Goal: Browse casually

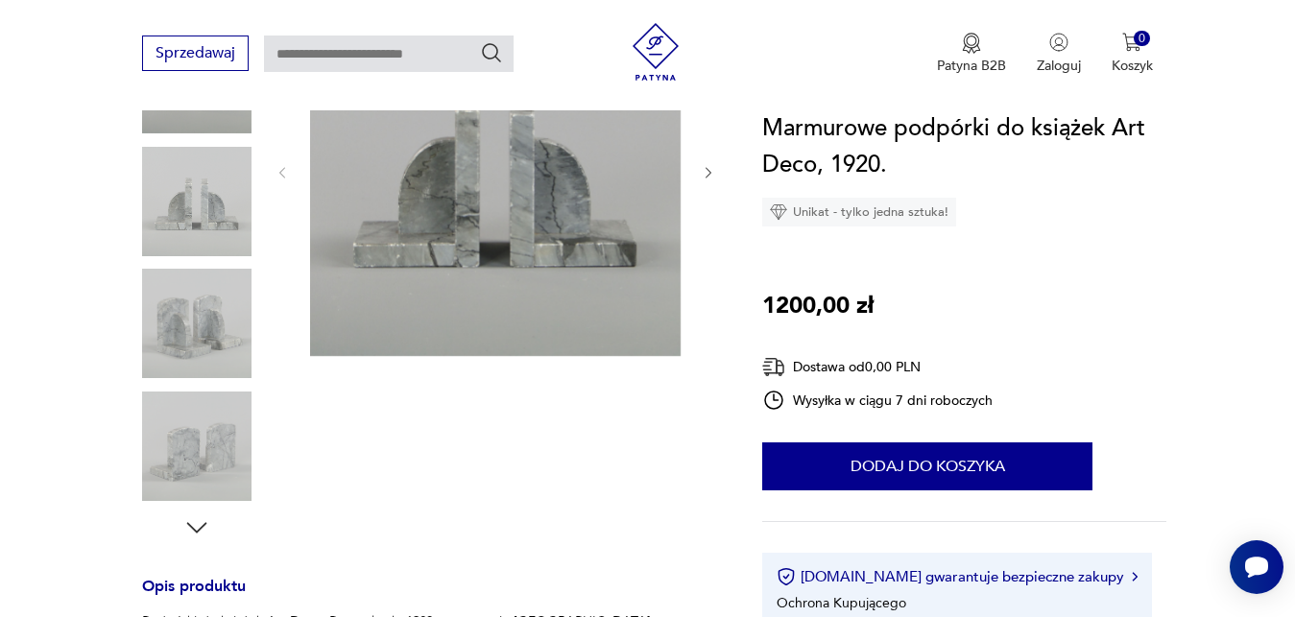
click at [492, 193] on img at bounding box center [495, 171] width 371 height 371
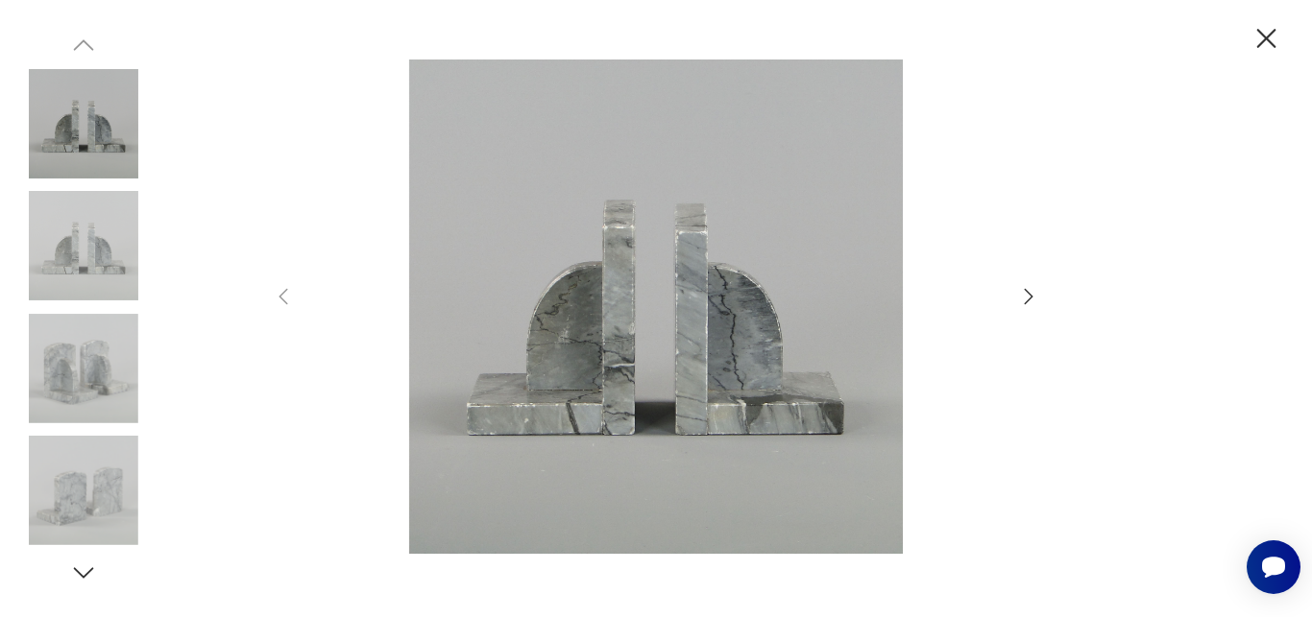
click at [607, 293] on img at bounding box center [656, 307] width 684 height 494
click at [1274, 40] on icon "button" at bounding box center [1266, 39] width 34 height 34
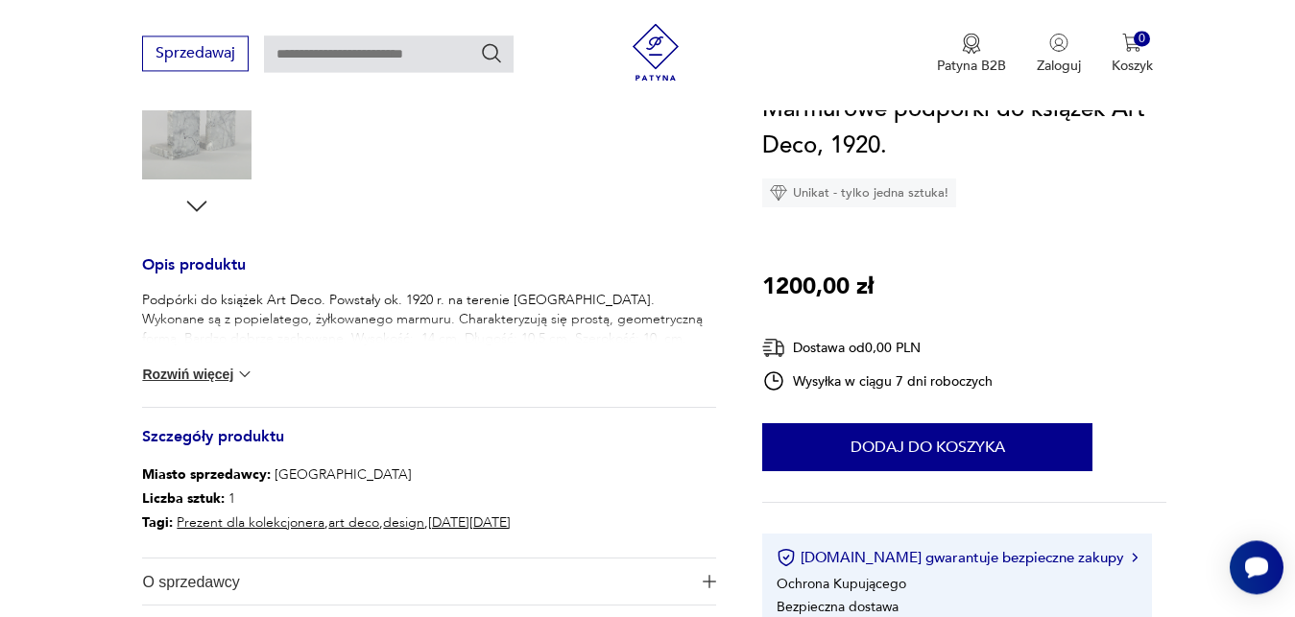
scroll to position [686, 0]
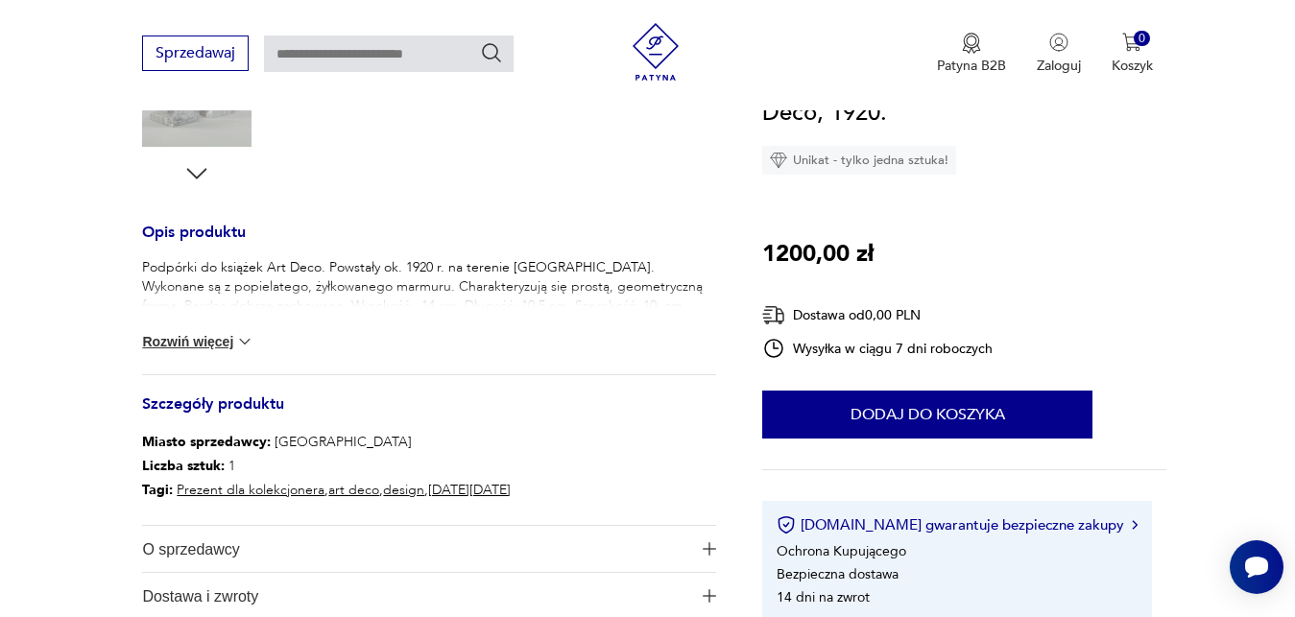
click at [229, 338] on button "Rozwiń więcej" at bounding box center [197, 341] width 111 height 19
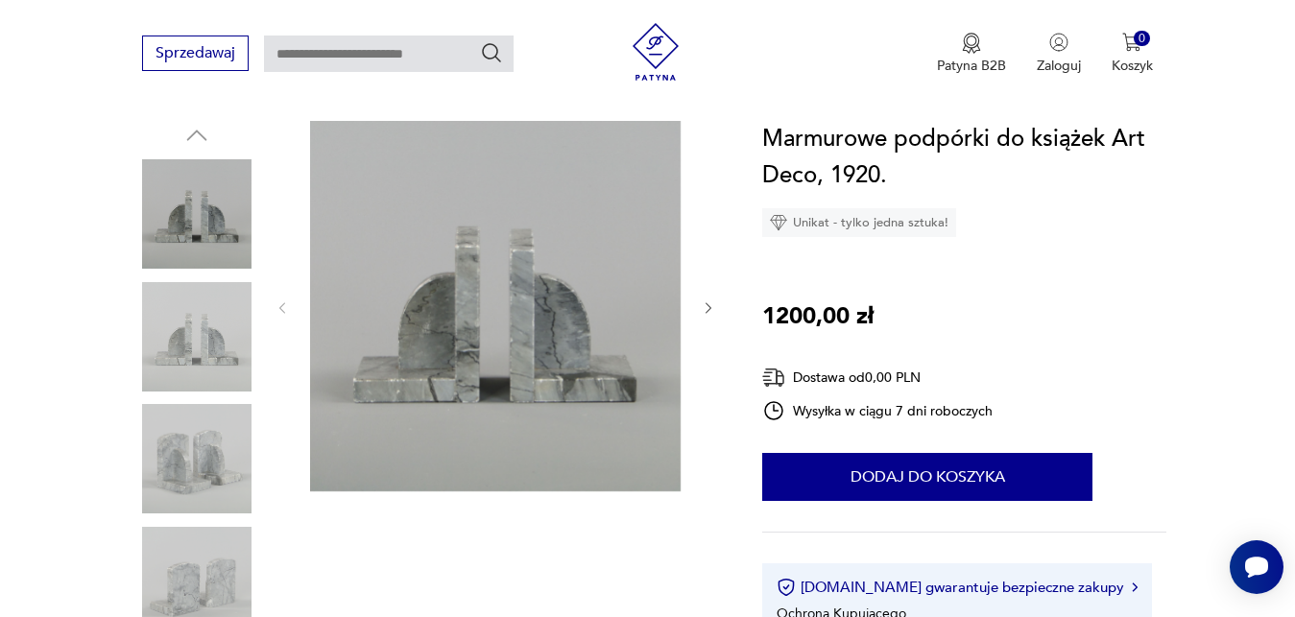
scroll to position [0, 0]
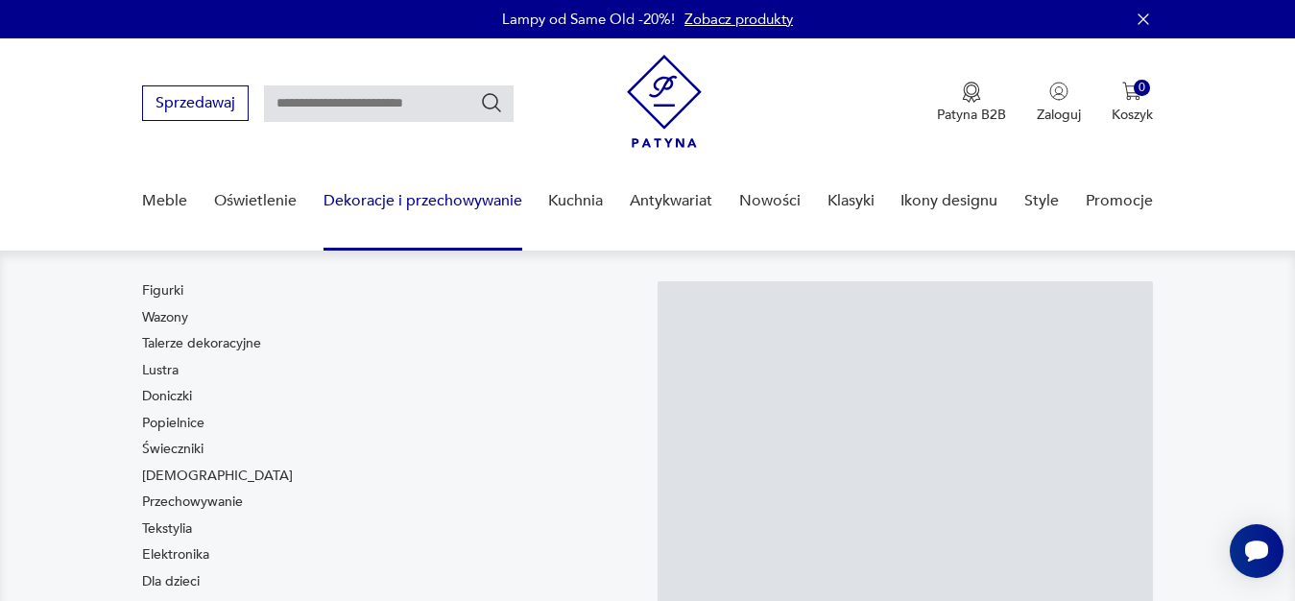
click at [478, 196] on link "Dekoracje i przechowywanie" at bounding box center [423, 201] width 199 height 74
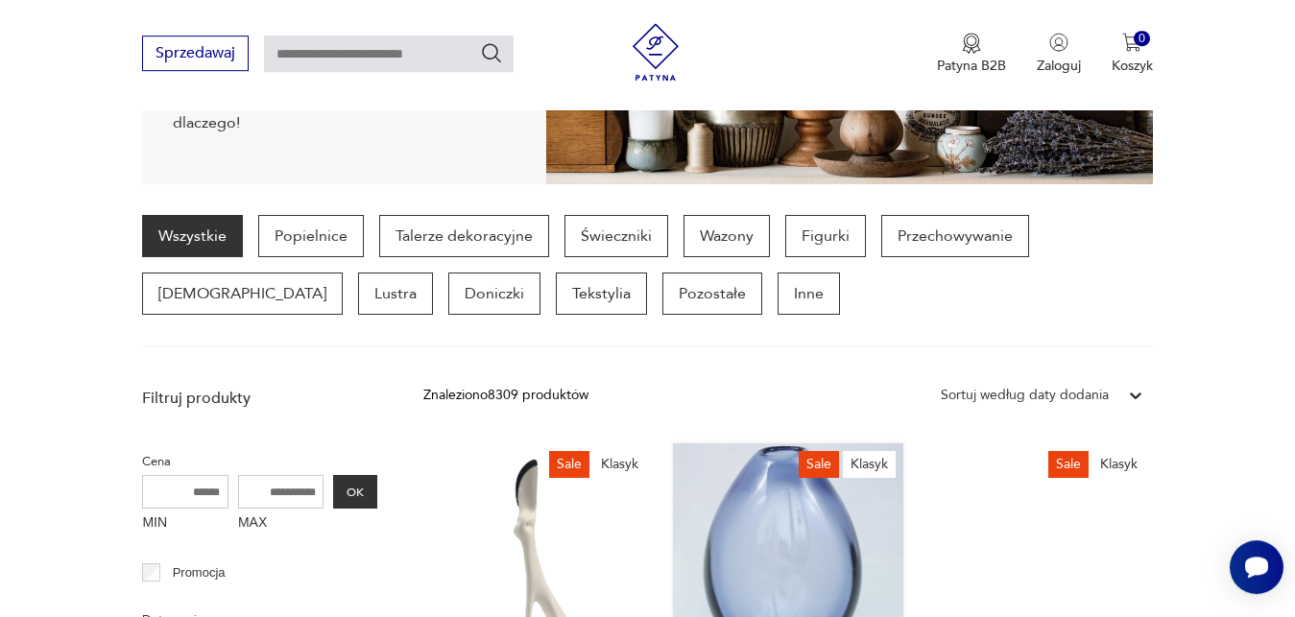
scroll to position [420, 0]
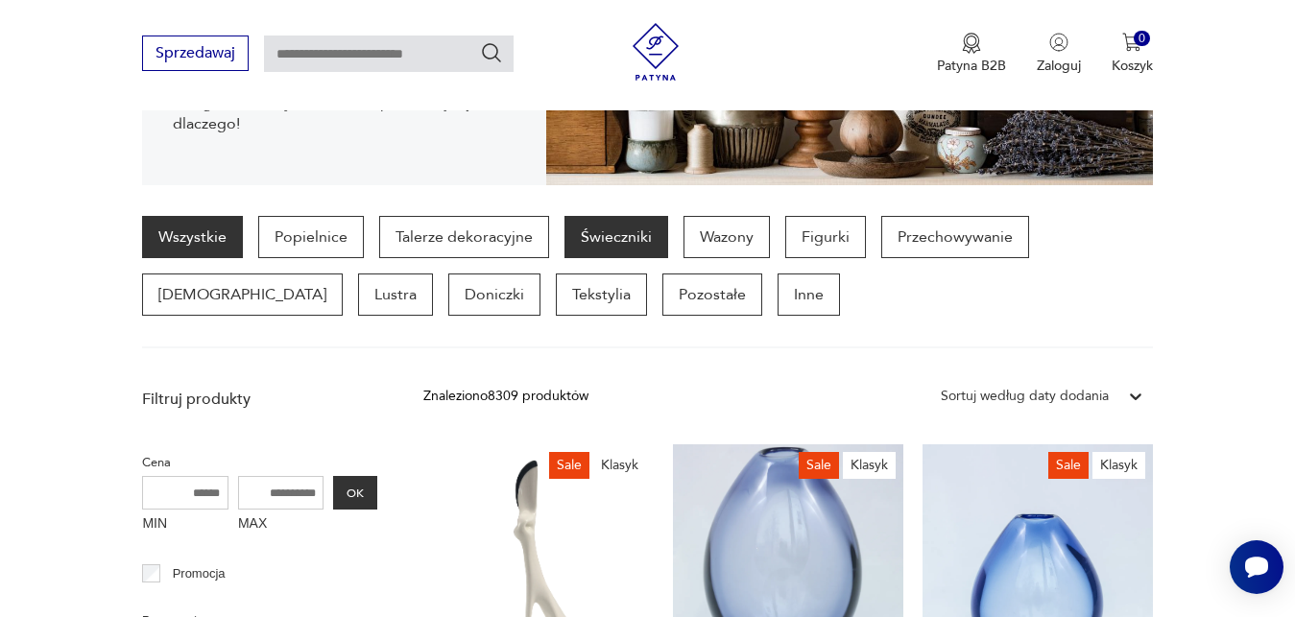
click at [629, 238] on p "Świeczniki" at bounding box center [617, 237] width 104 height 42
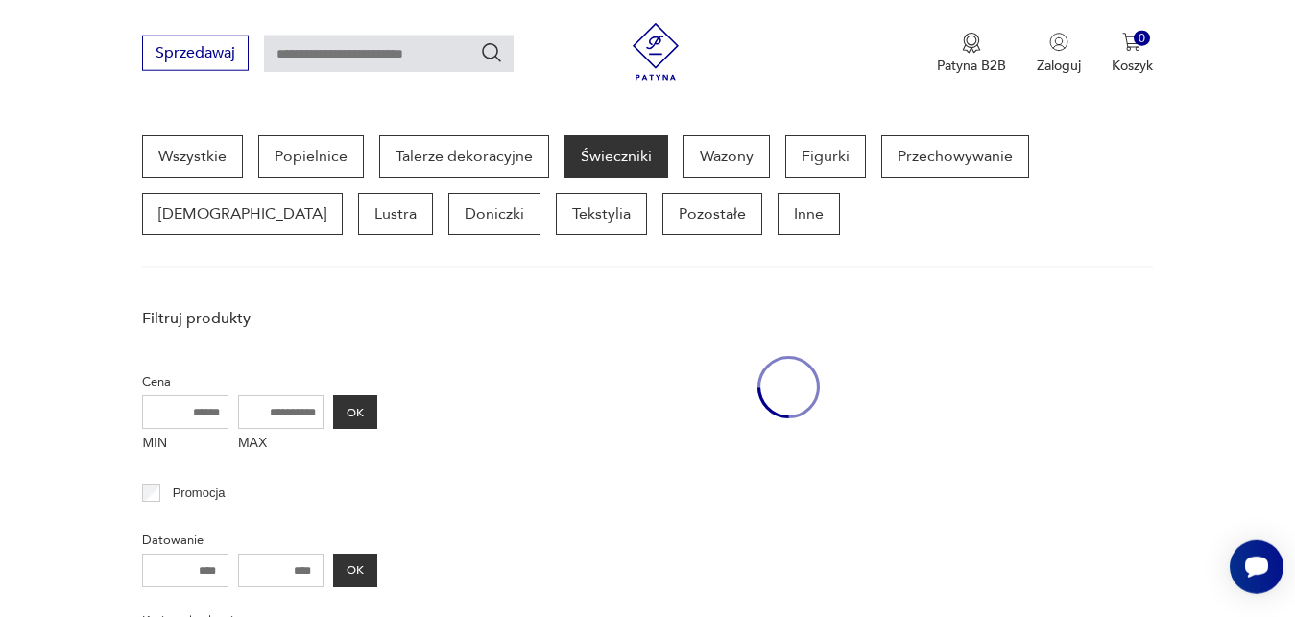
scroll to position [510, 0]
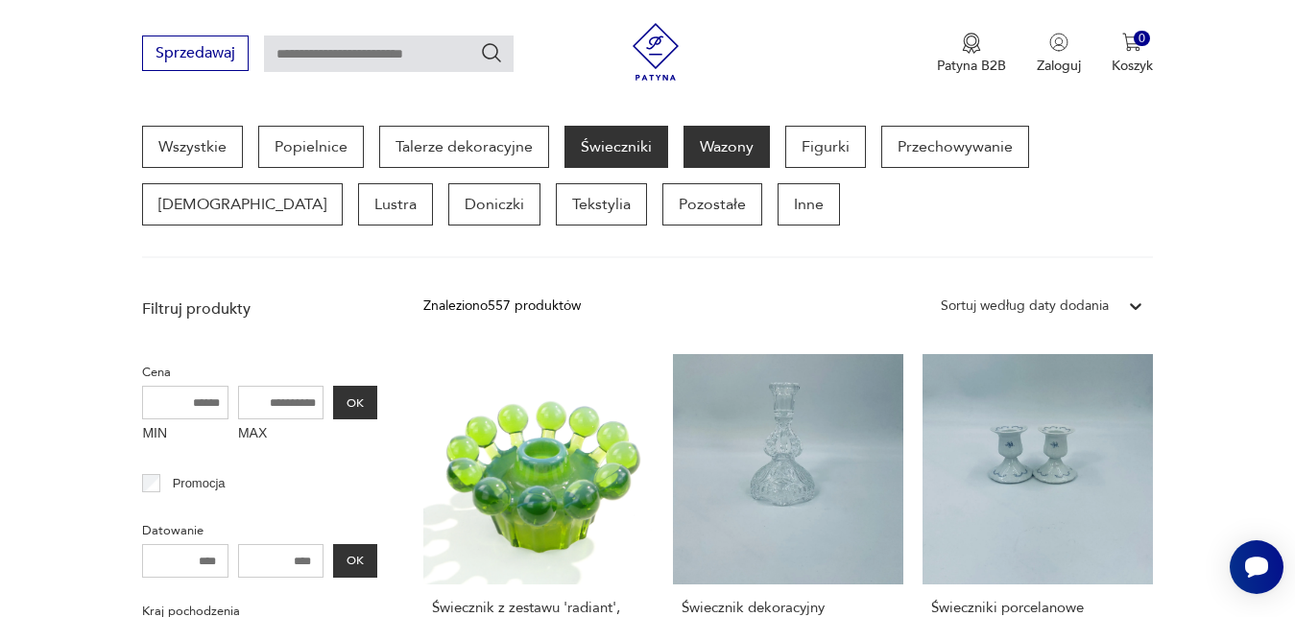
click at [711, 142] on p "Wazony" at bounding box center [727, 147] width 86 height 42
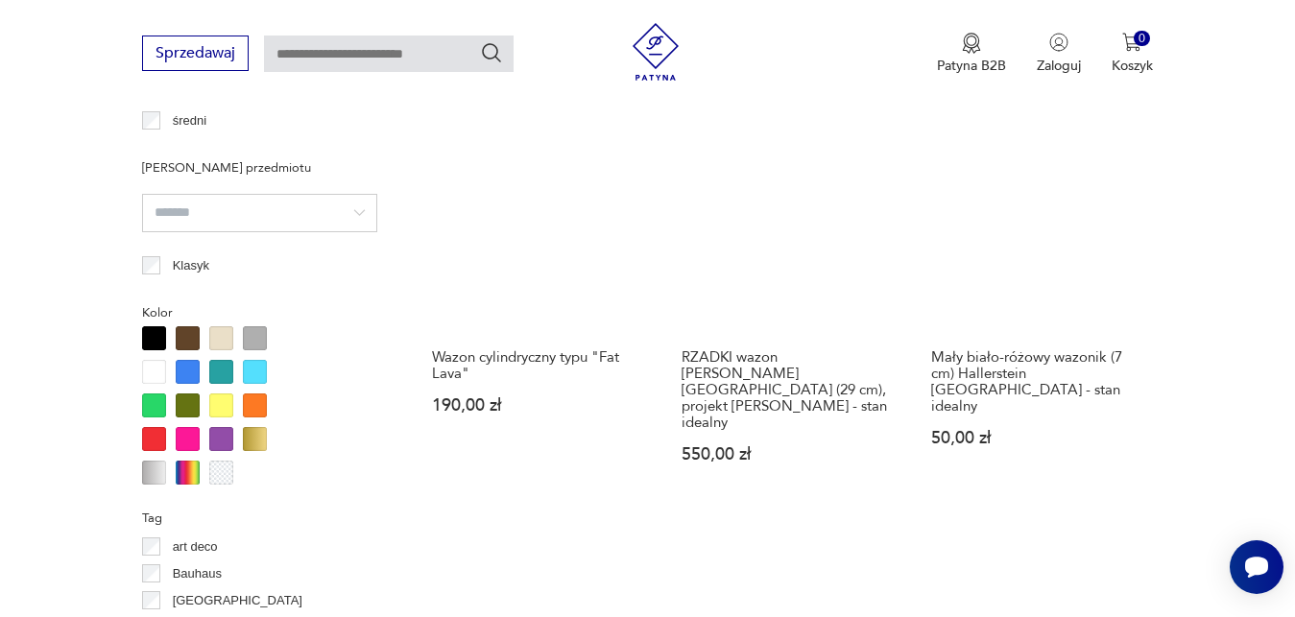
scroll to position [1195, 0]
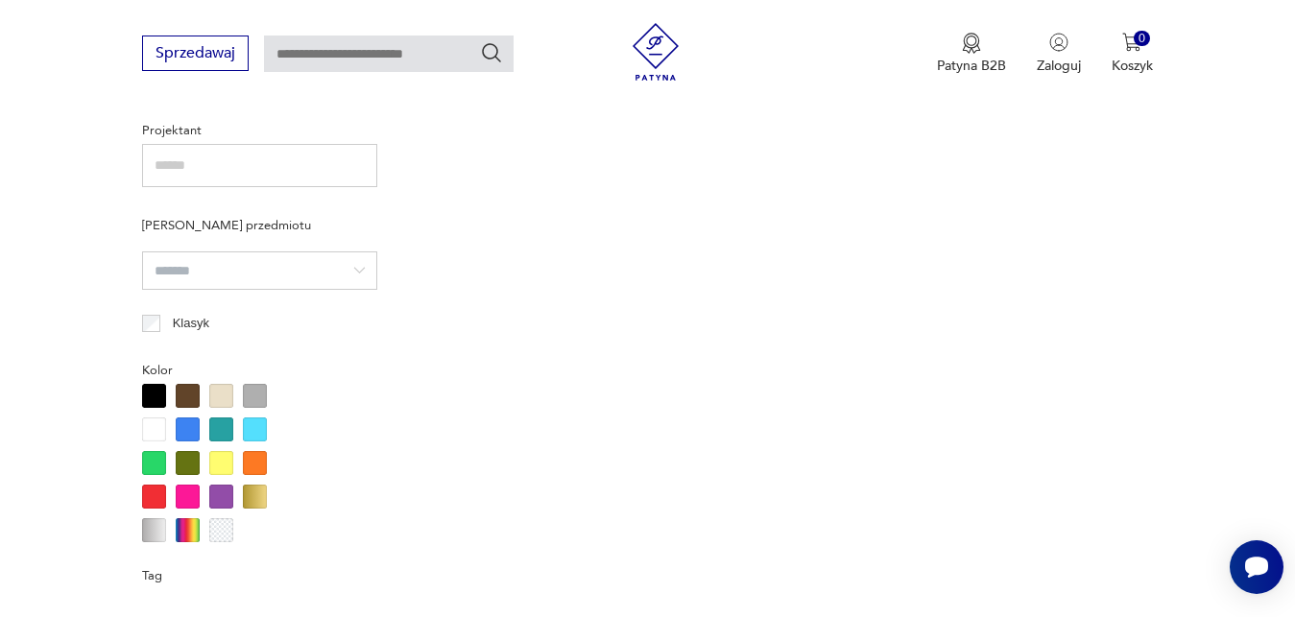
scroll to position [510, 0]
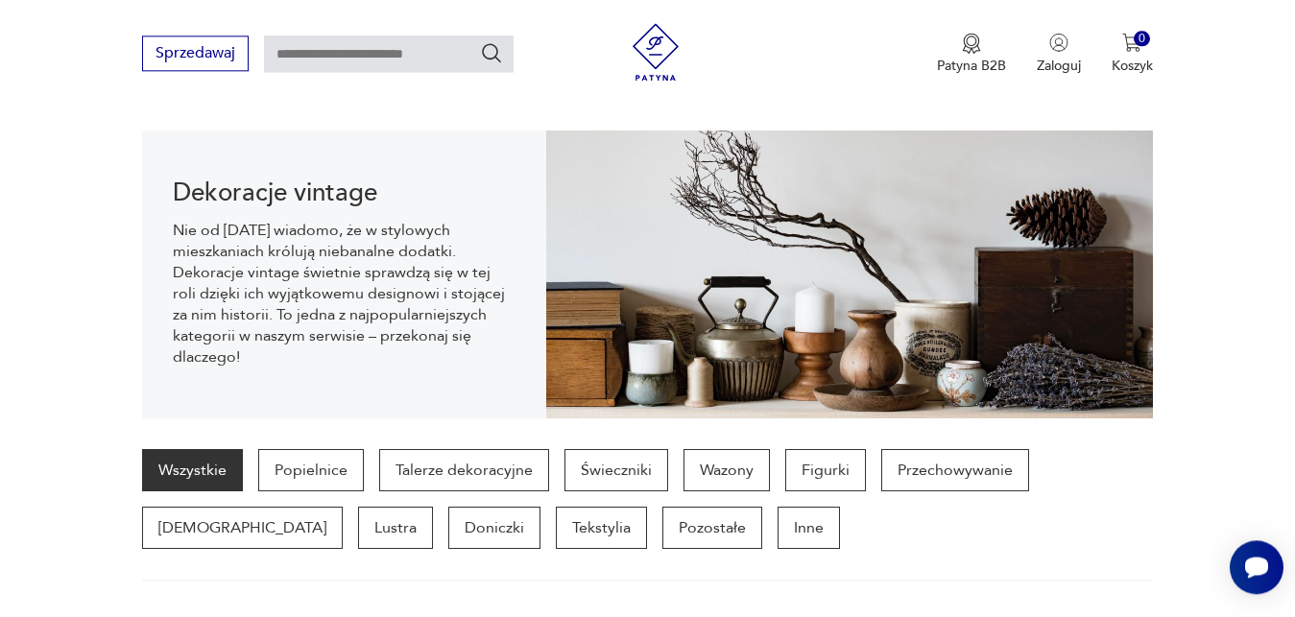
scroll to position [196, 0]
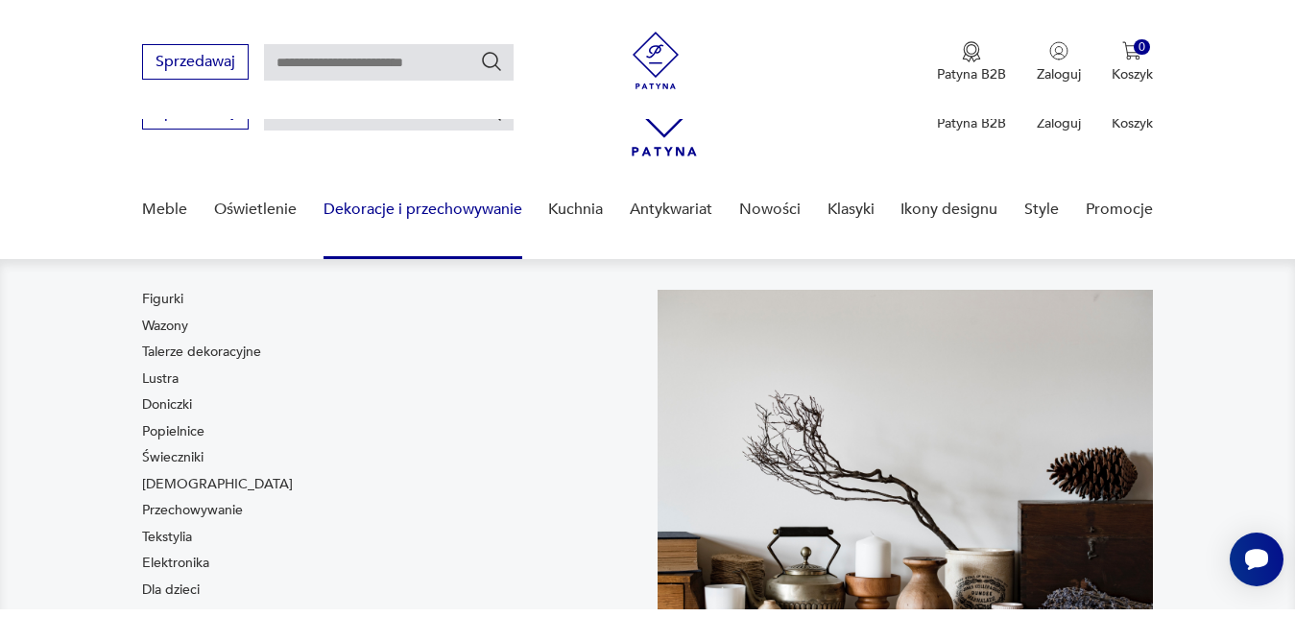
scroll to position [588, 0]
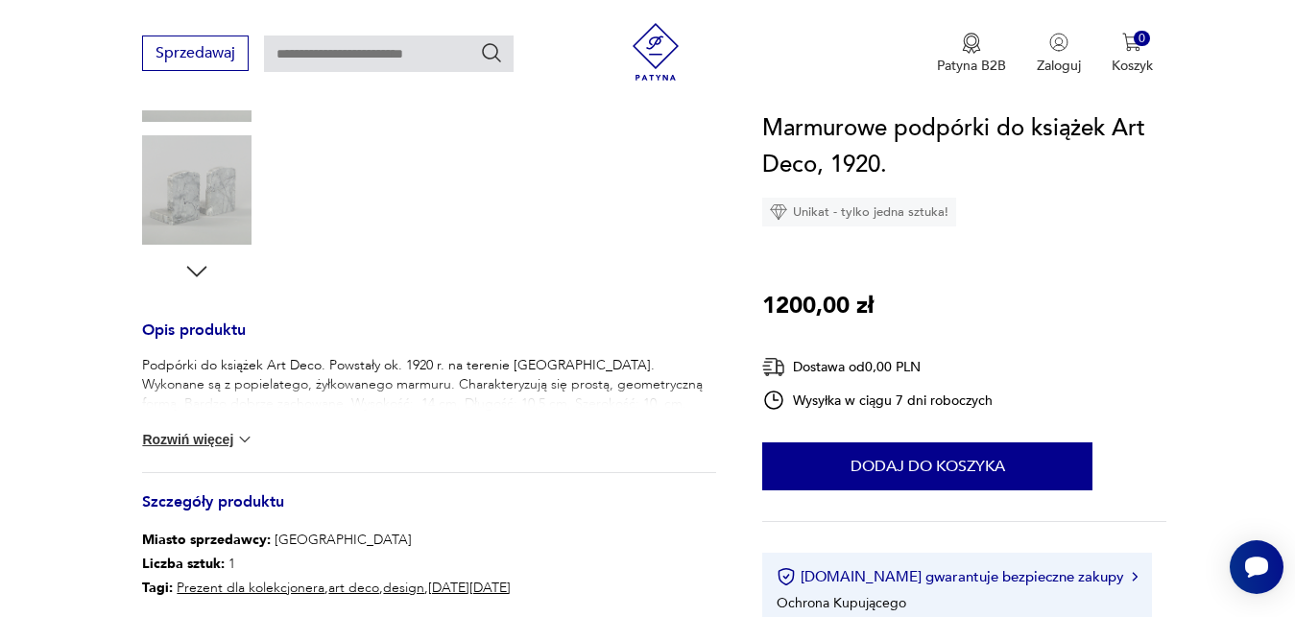
click at [235, 438] on button "Rozwiń więcej" at bounding box center [197, 439] width 111 height 19
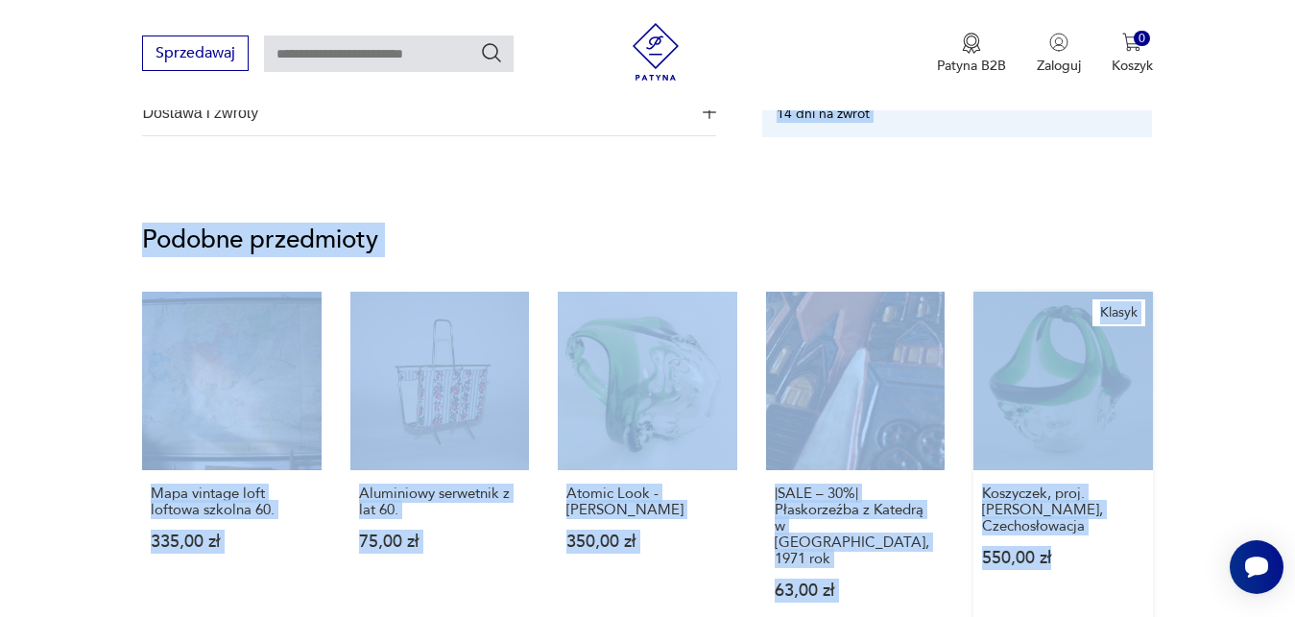
scroll to position [1197, 0]
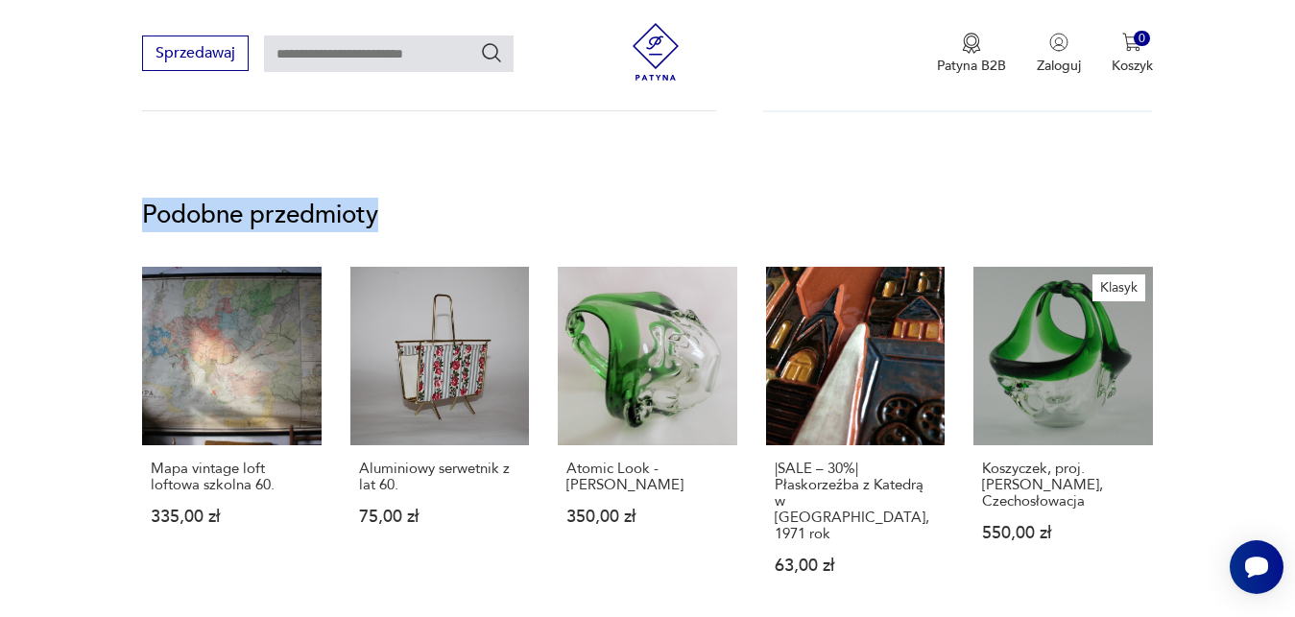
drag, startPoint x: 146, startPoint y: 331, endPoint x: 1126, endPoint y: 196, distance: 989.6
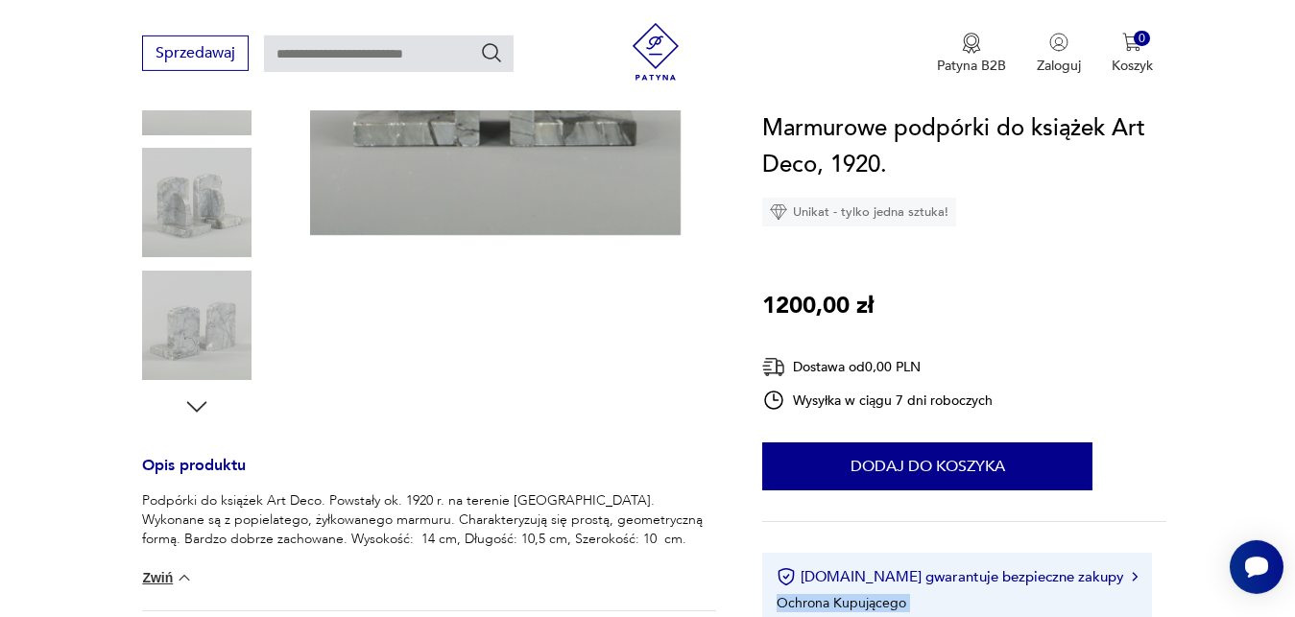
scroll to position [428, 0]
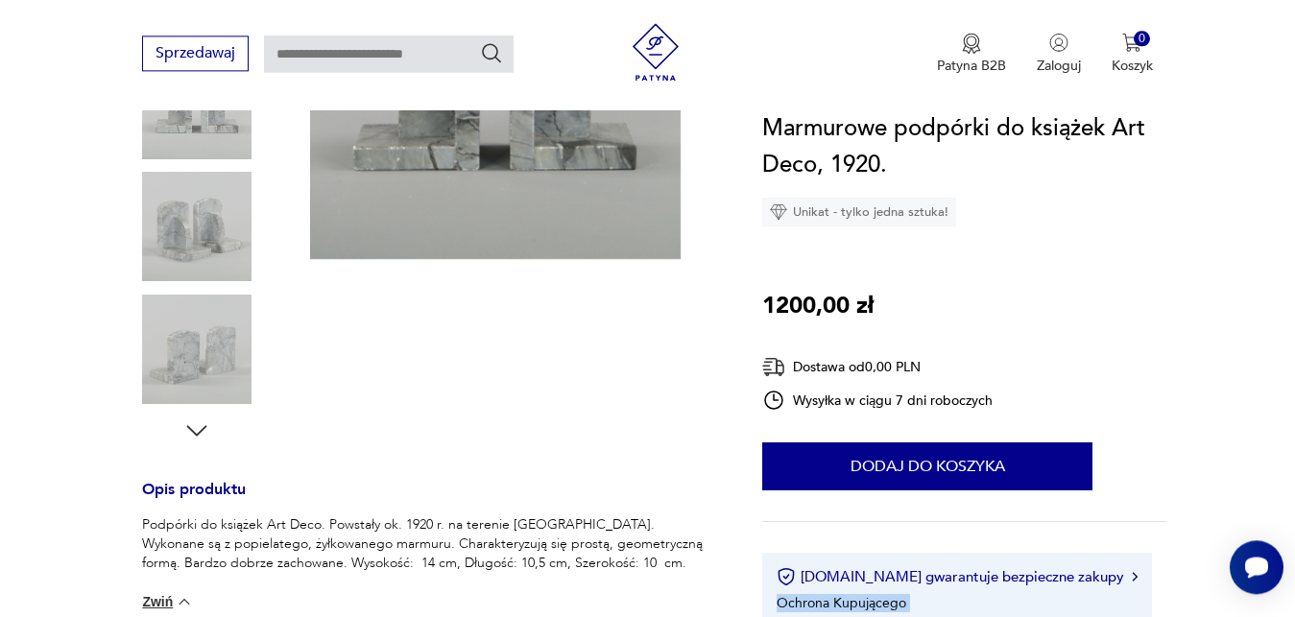
copy body "Ochrona Kupującego Bezpieczna dostawa 14 dni na zwrot Opis produktu Podpórki do…"
